Goal: Find specific page/section: Find specific page/section

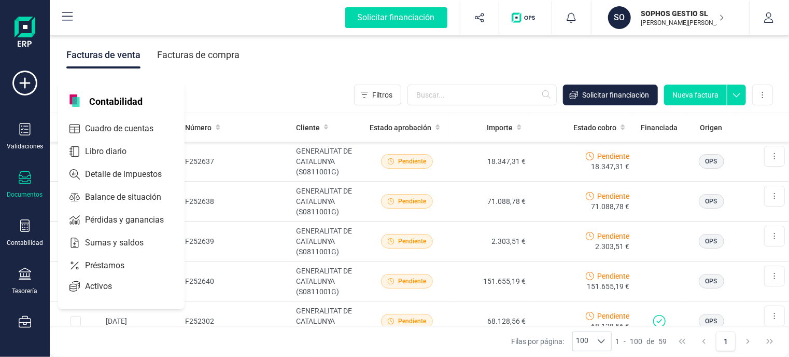
click at [25, 177] on icon at bounding box center [25, 177] width 12 height 12
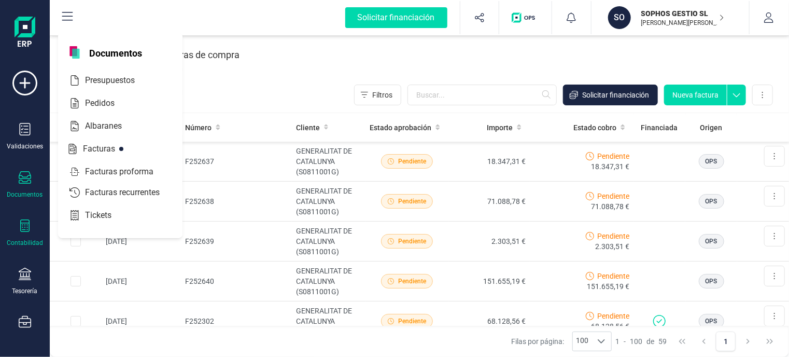
click at [25, 230] on icon at bounding box center [25, 225] width 12 height 12
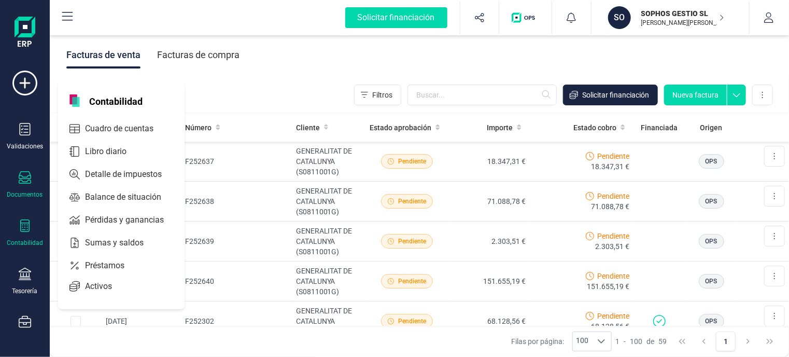
click at [27, 226] on icon at bounding box center [24, 225] width 9 height 12
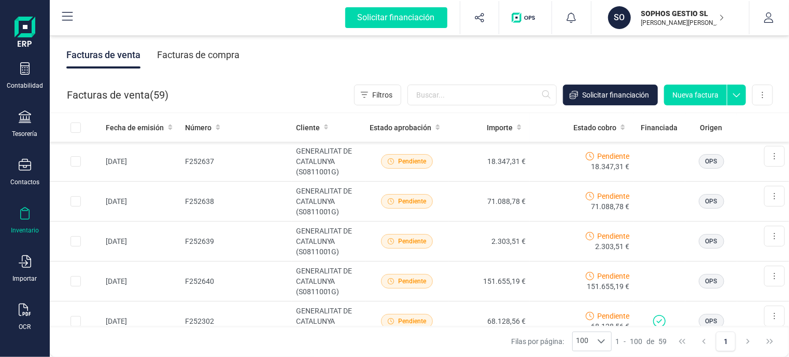
scroll to position [158, 0]
click at [530, 16] on img "button" at bounding box center [525, 17] width 27 height 10
